Goal: Information Seeking & Learning: Check status

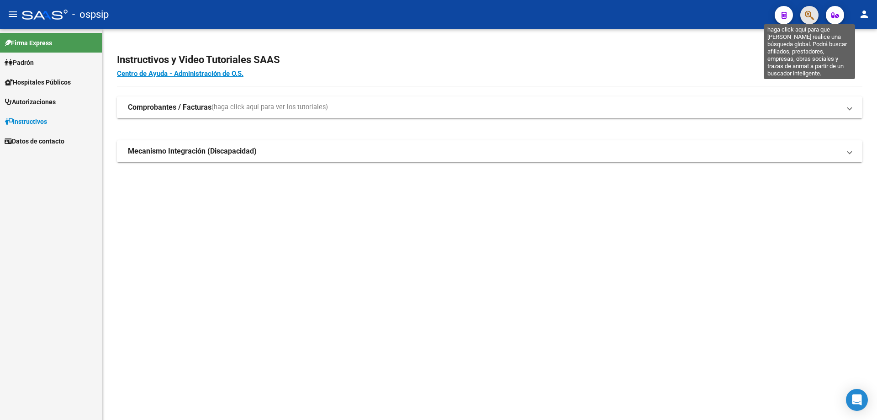
click at [806, 17] on icon "button" at bounding box center [809, 15] width 9 height 11
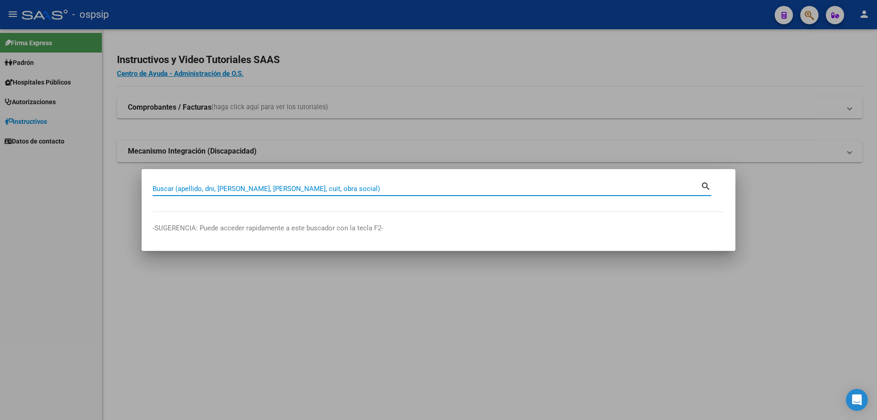
click at [414, 186] on input "Buscar (apellido, dni, [PERSON_NAME], [PERSON_NAME], cuit, obra social)" at bounding box center [427, 189] width 548 height 8
type input "14695867"
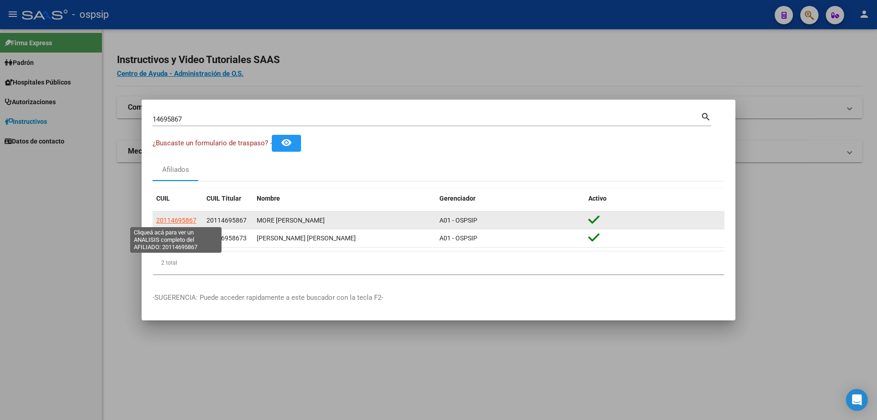
click at [180, 222] on span "20114695867" at bounding box center [176, 220] width 40 height 7
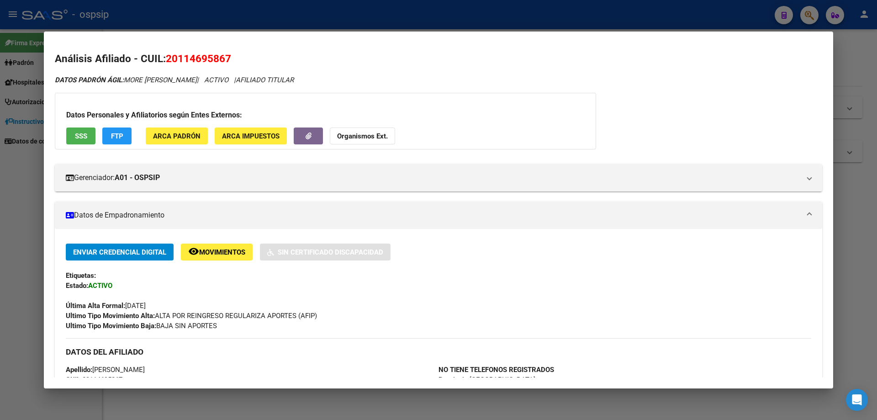
click at [855, 183] on div at bounding box center [438, 210] width 877 height 420
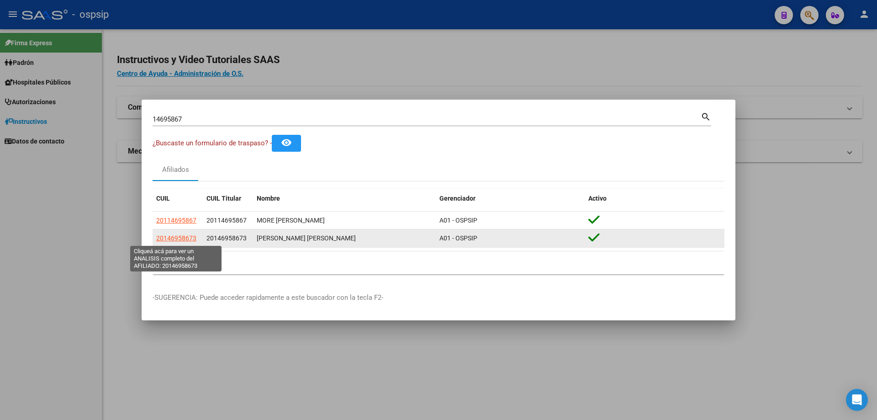
click at [174, 239] on span "20146958673" at bounding box center [176, 237] width 40 height 7
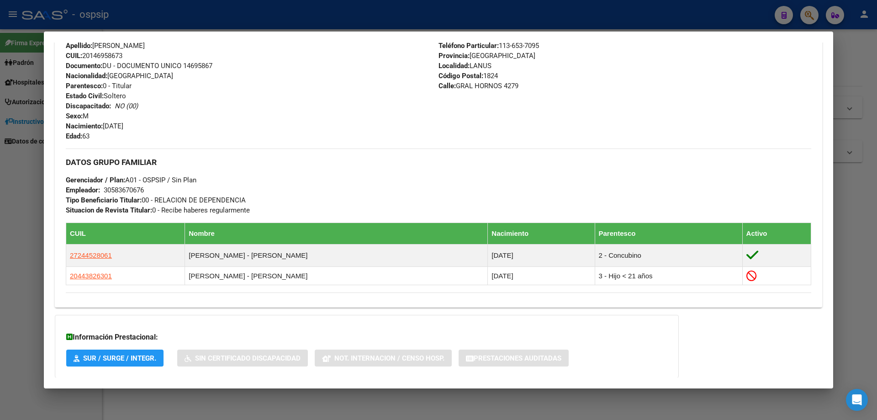
scroll to position [366, 0]
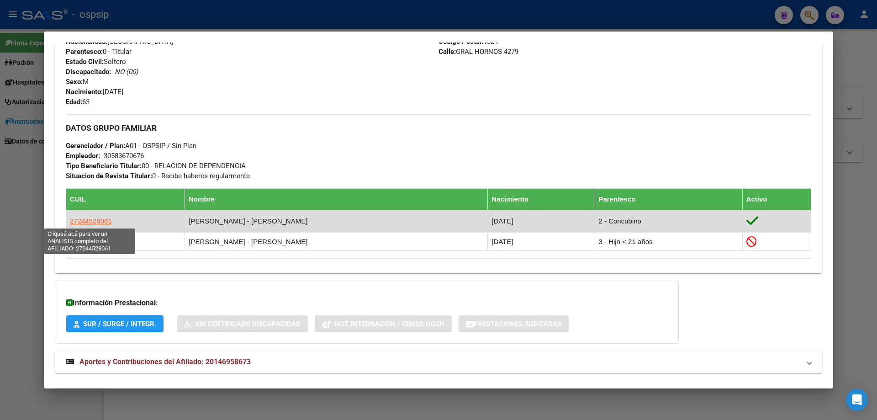
click at [97, 219] on span "27244528061" at bounding box center [91, 221] width 42 height 8
type textarea "27244528061"
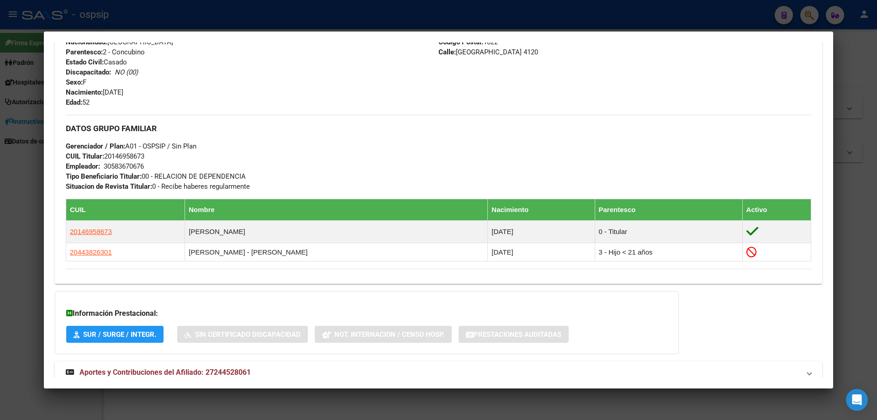
scroll to position [403, 0]
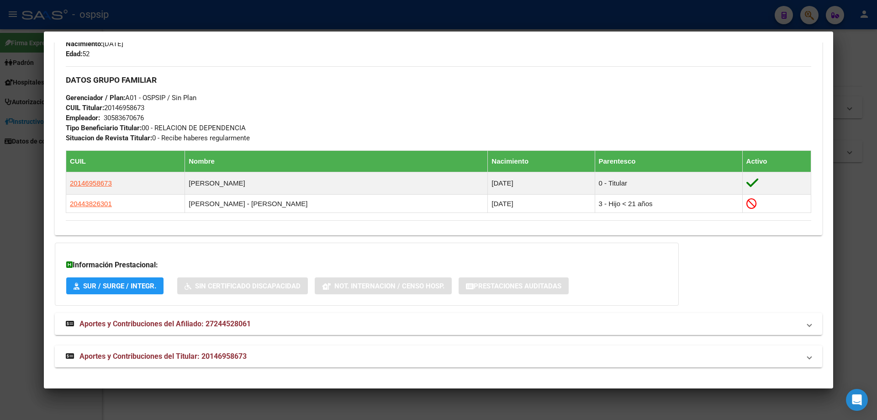
click at [163, 353] on span "Aportes y Contribuciones del Titular: 20146958673" at bounding box center [163, 356] width 167 height 9
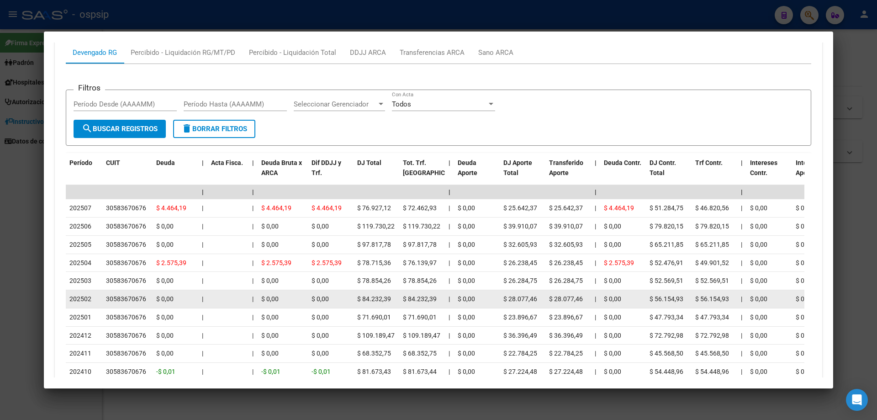
scroll to position [764, 0]
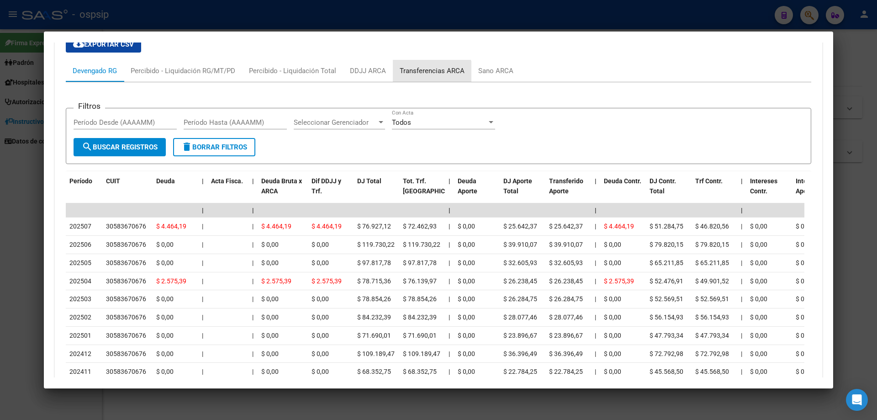
click at [424, 76] on div "Transferencias ARCA" at bounding box center [432, 71] width 79 height 22
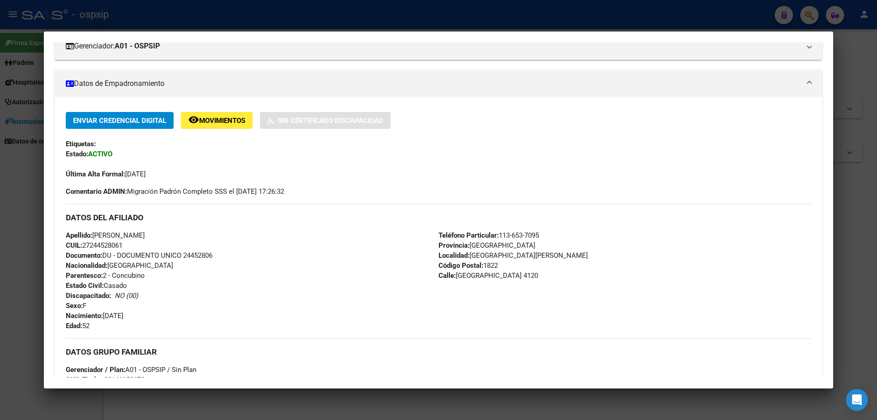
scroll to position [137, 0]
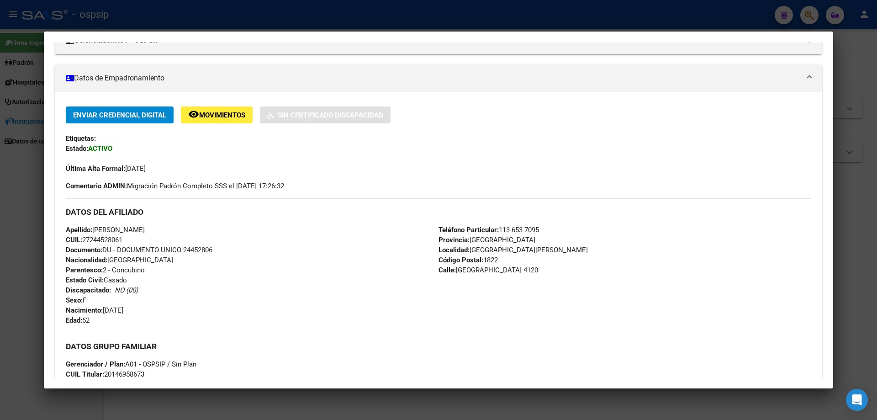
drag, startPoint x: 216, startPoint y: 246, endPoint x: 184, endPoint y: 247, distance: 32.5
click at [184, 247] on div "Apellido: [PERSON_NAME]: 27244528061 Documento: DU - DOCUMENTO UNICO 24452806 N…" at bounding box center [252, 275] width 373 height 101
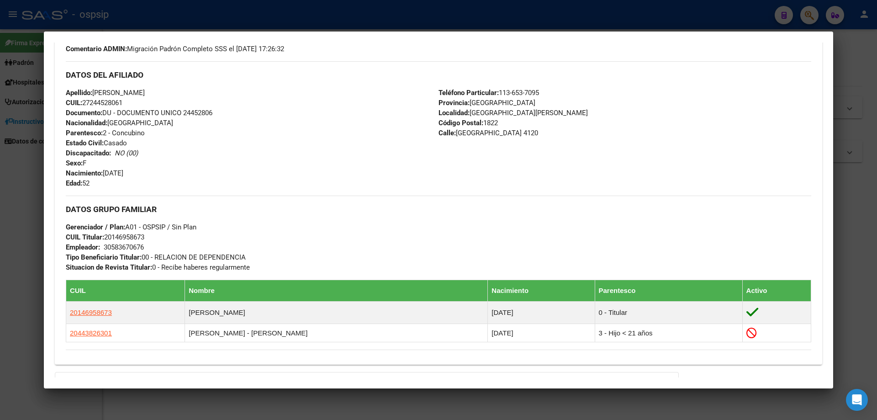
scroll to position [0, 0]
